Goal: Information Seeking & Learning: Find specific fact

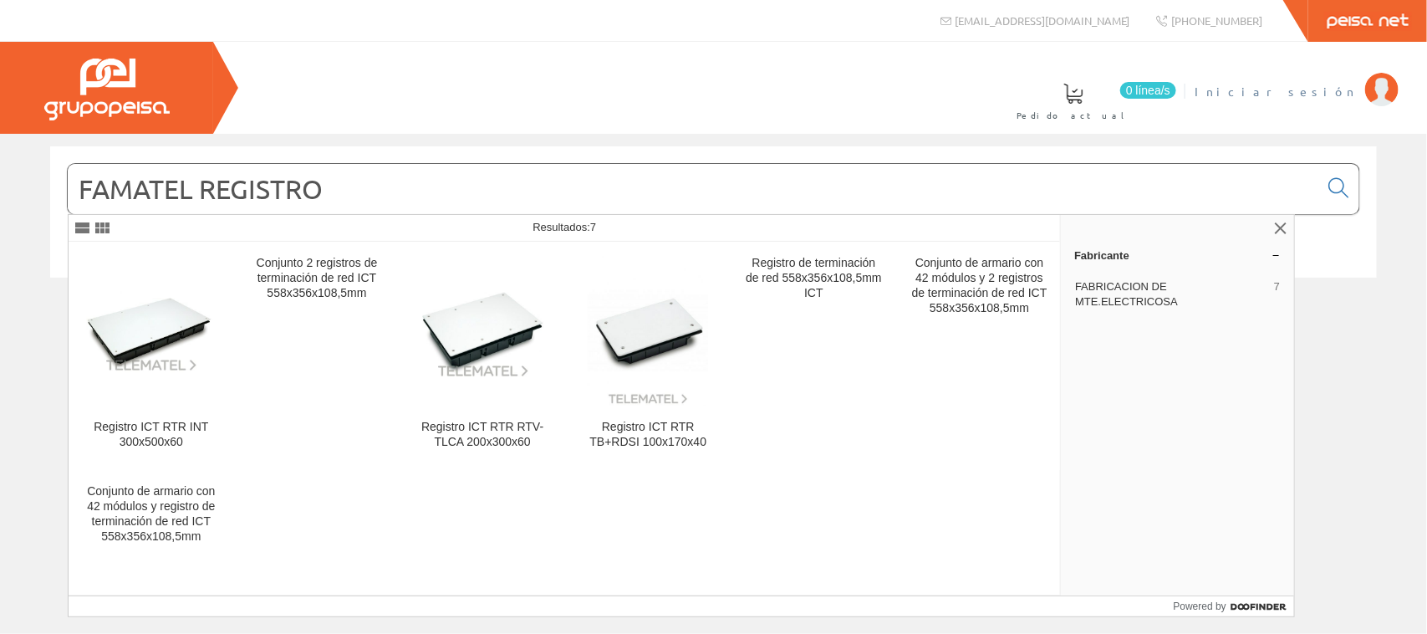
click at [1313, 86] on span "Iniciar sesión" at bounding box center [1276, 91] width 162 height 17
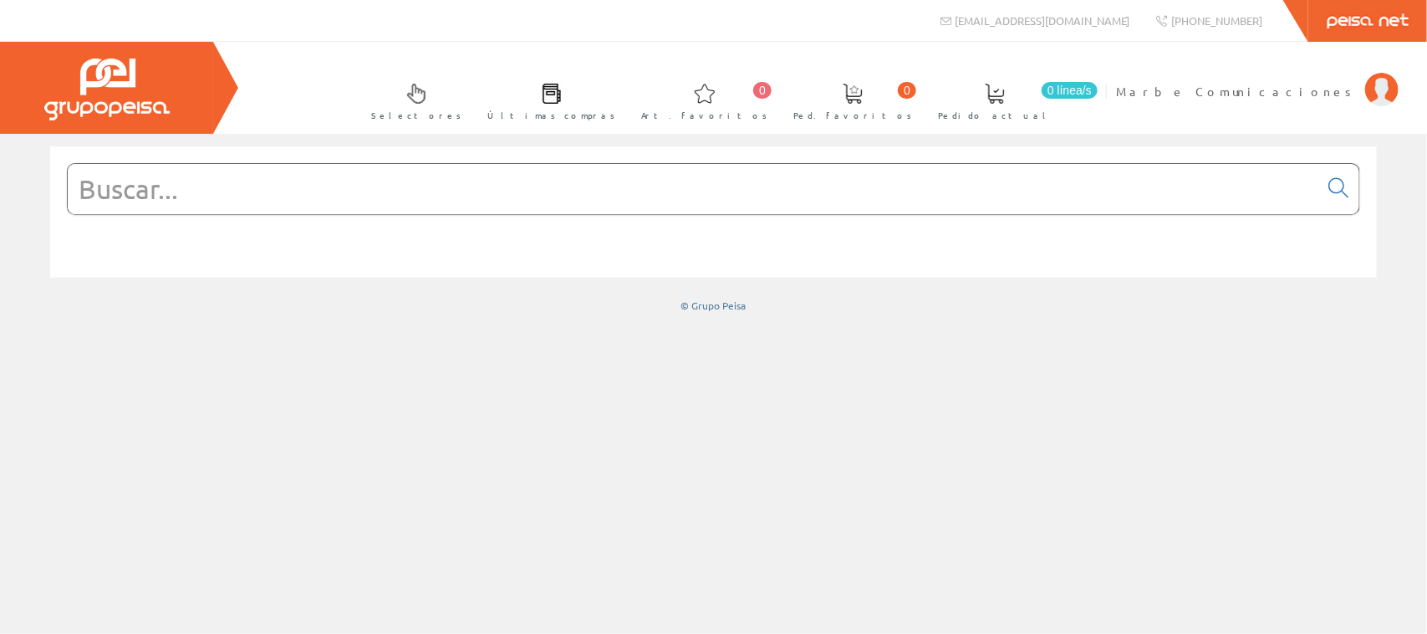
click at [1353, 18] on link "Peisa Net" at bounding box center [1367, 21] width 119 height 42
click at [822, 178] on input "text" at bounding box center [693, 189] width 1251 height 50
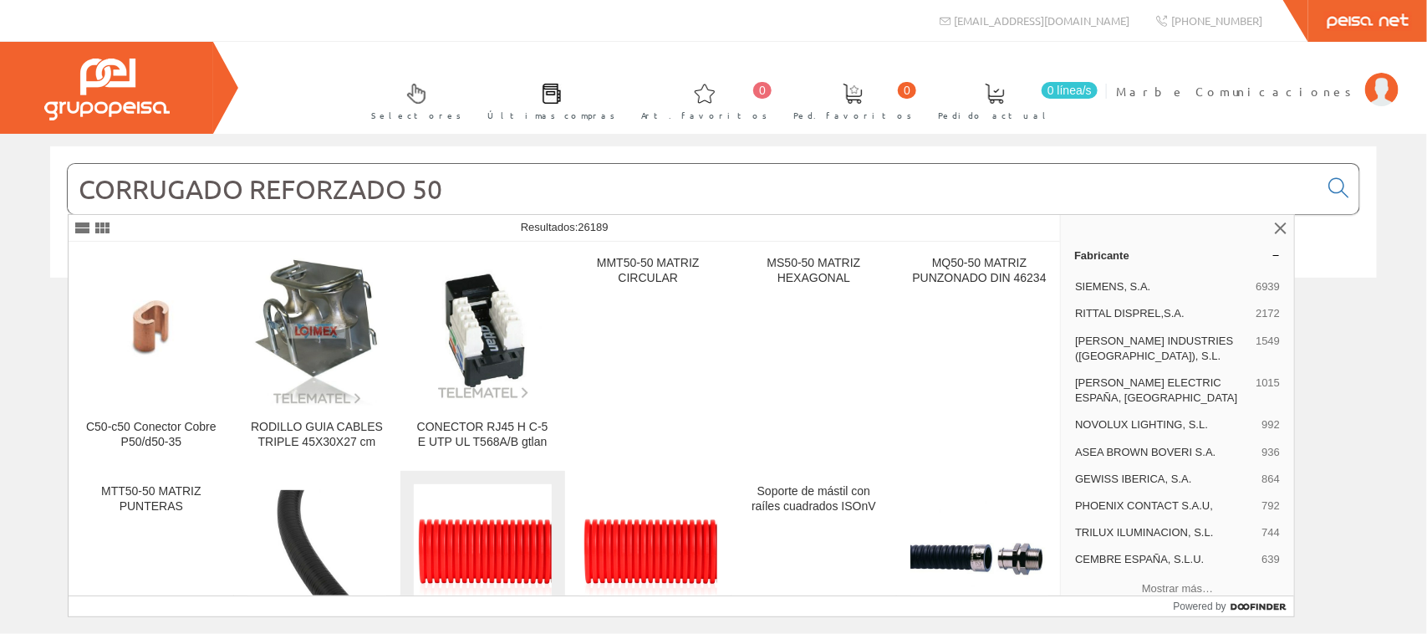
scroll to position [105, 0]
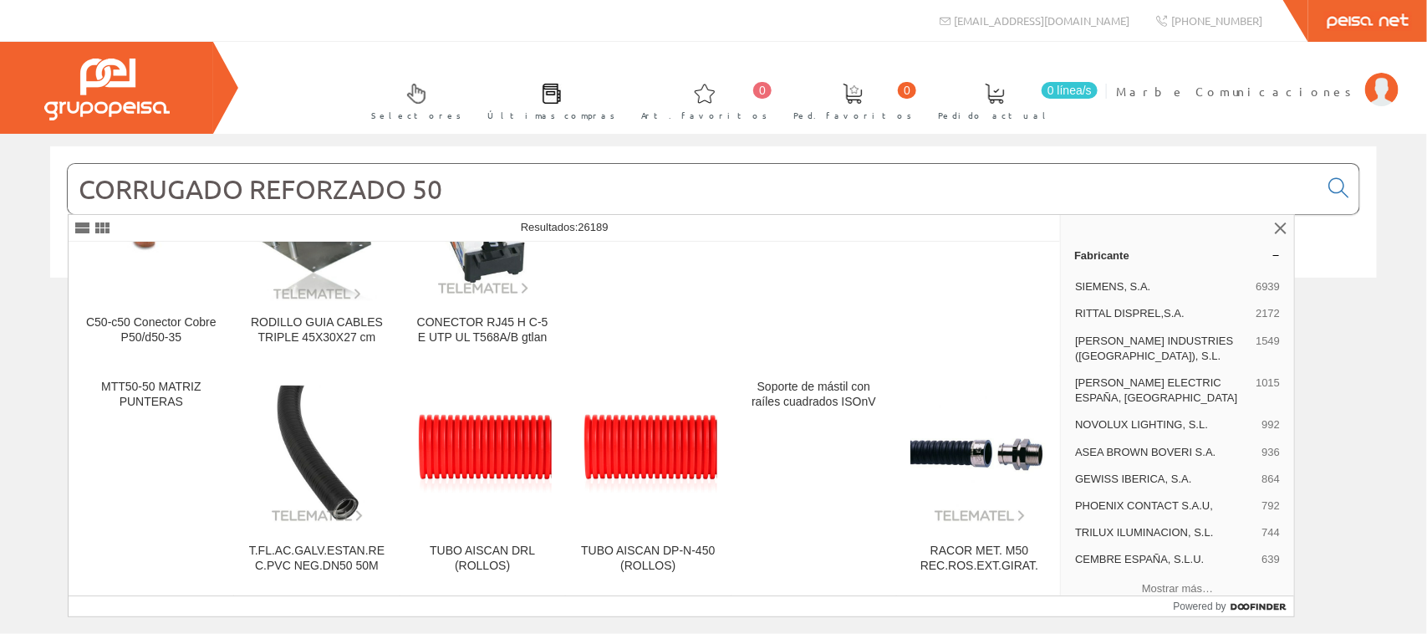
type input "CORRUGADO REFORZADO 50"
